Goal: Browse casually

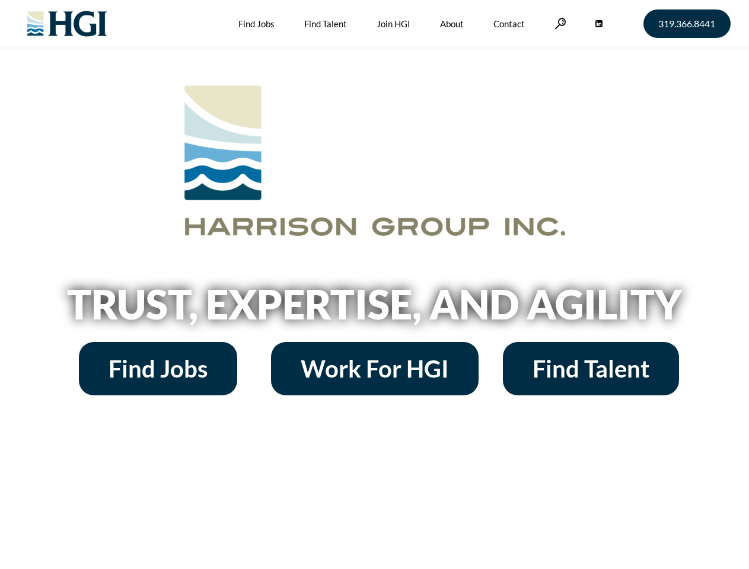
click at [374, 285] on h2 "Trust, Expertise, and Agility" at bounding box center [375, 304] width 676 height 40
click at [558, 23] on link at bounding box center [560, 23] width 12 height 11
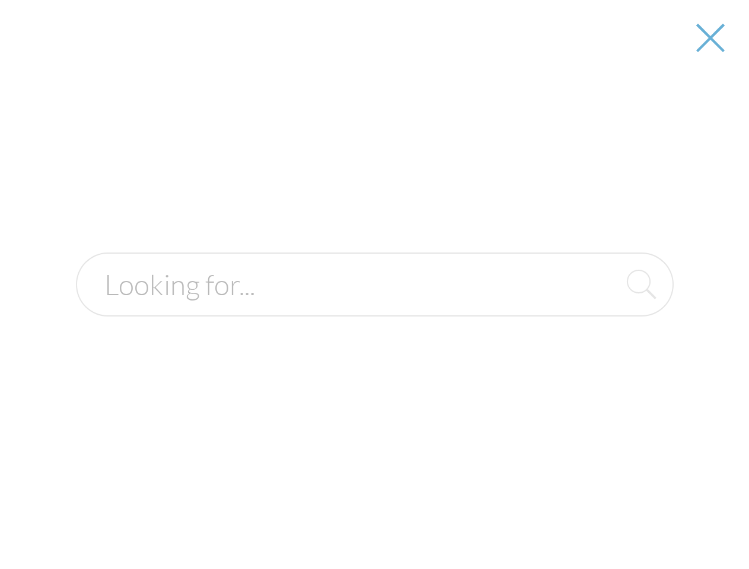
click at [374, 308] on h2 "Trust, Expertise, and Agility" at bounding box center [375, 304] width 676 height 40
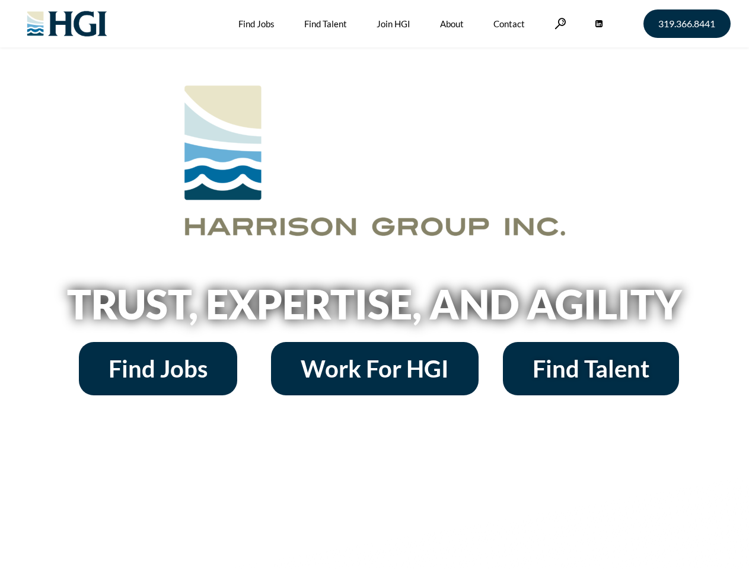
click at [374, 285] on h2 "Trust, Expertise, and Agility" at bounding box center [375, 304] width 676 height 40
click at [558, 23] on link at bounding box center [560, 23] width 12 height 11
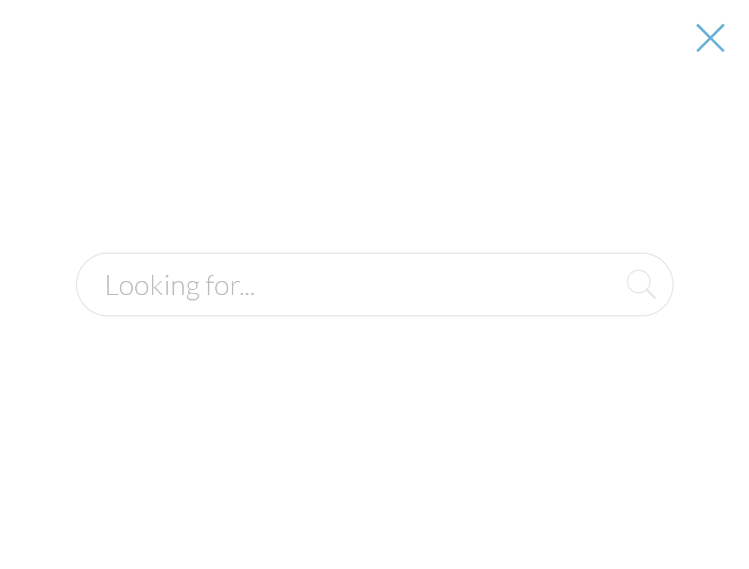
click at [374, 308] on h2 "Trust, Expertise, and Agility" at bounding box center [375, 304] width 676 height 40
